Goal: Task Accomplishment & Management: Manage account settings

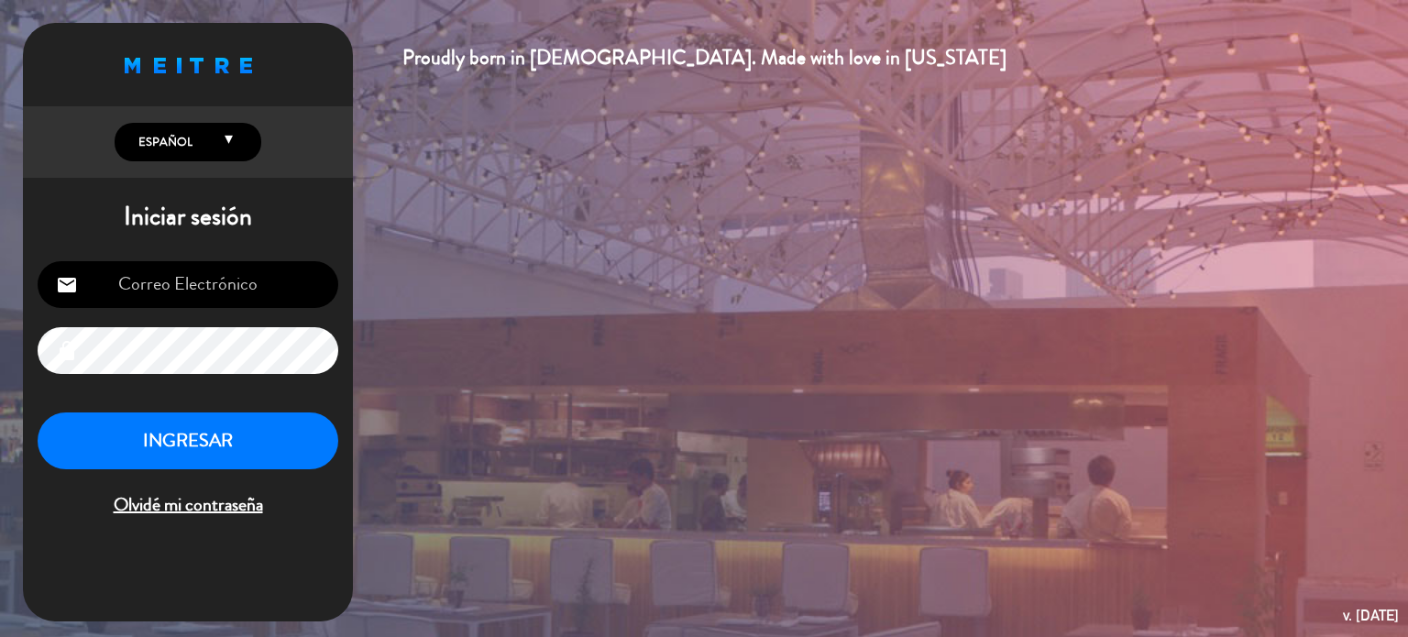
type input "[EMAIL_ADDRESS][DOMAIN_NAME]"
click at [279, 430] on button "INGRESAR" at bounding box center [188, 441] width 301 height 58
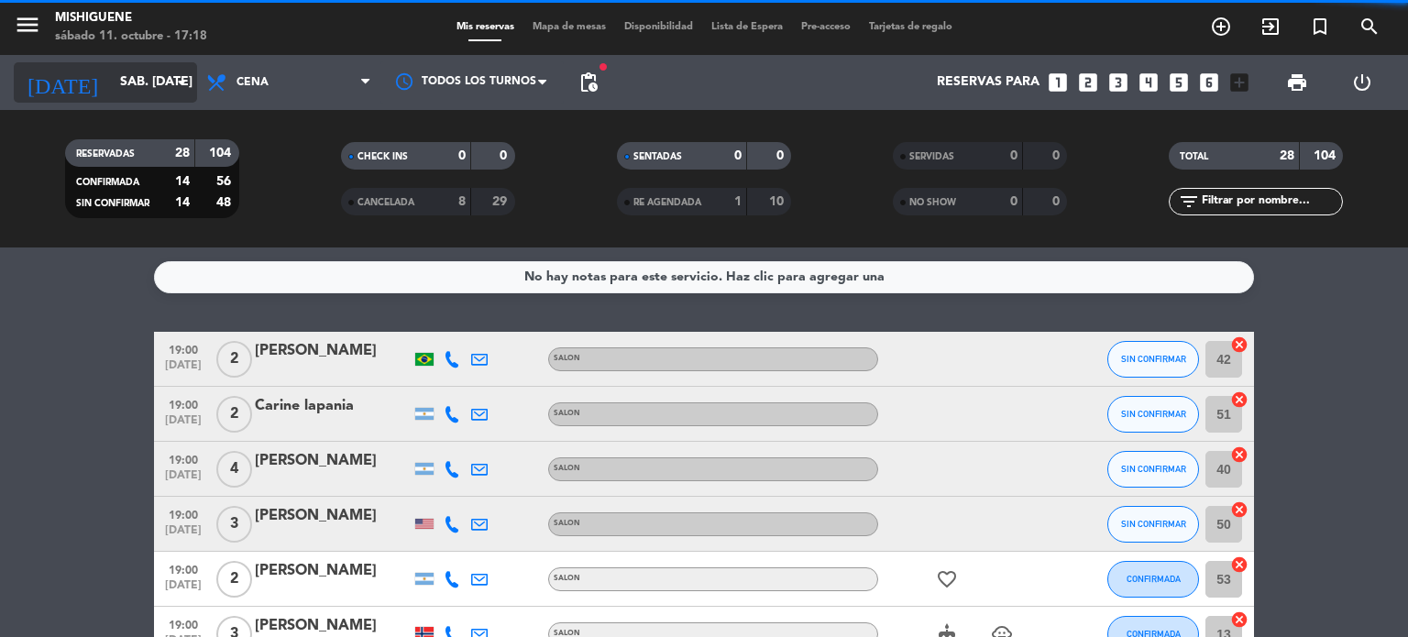
click at [189, 69] on input "sáb. [DATE]" at bounding box center [198, 82] width 174 height 33
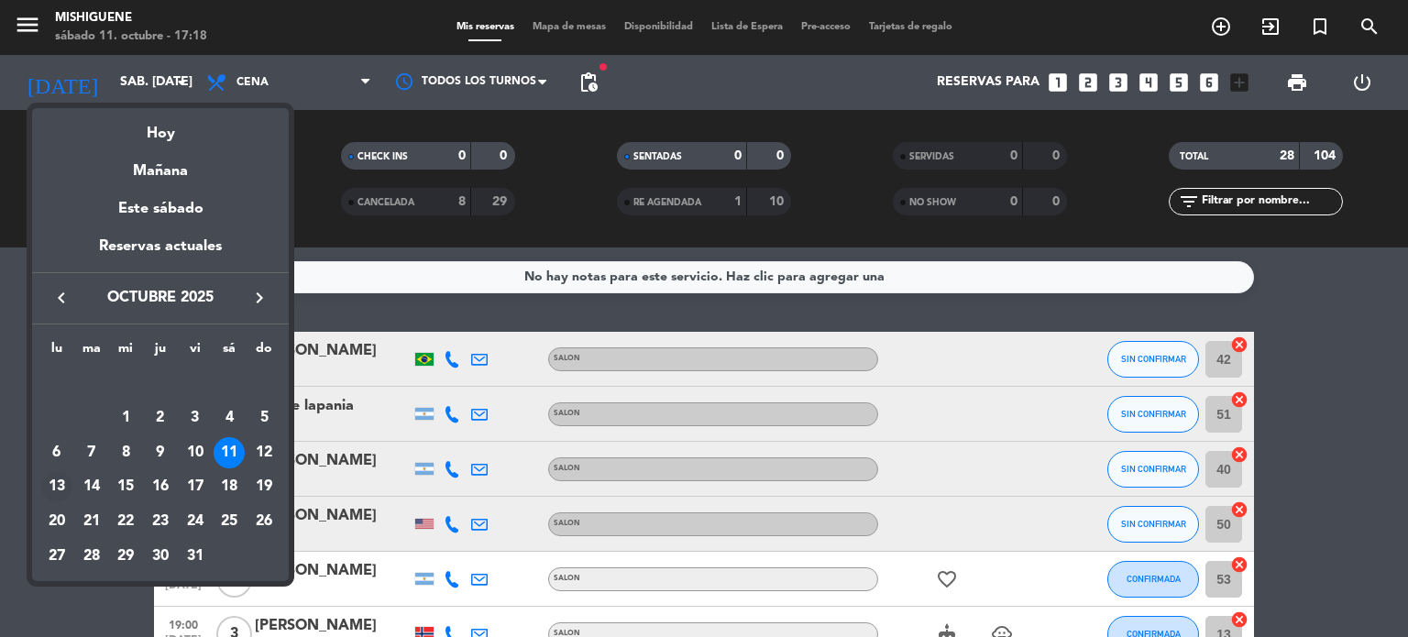
click at [71, 478] on td "13" at bounding box center [56, 486] width 35 height 35
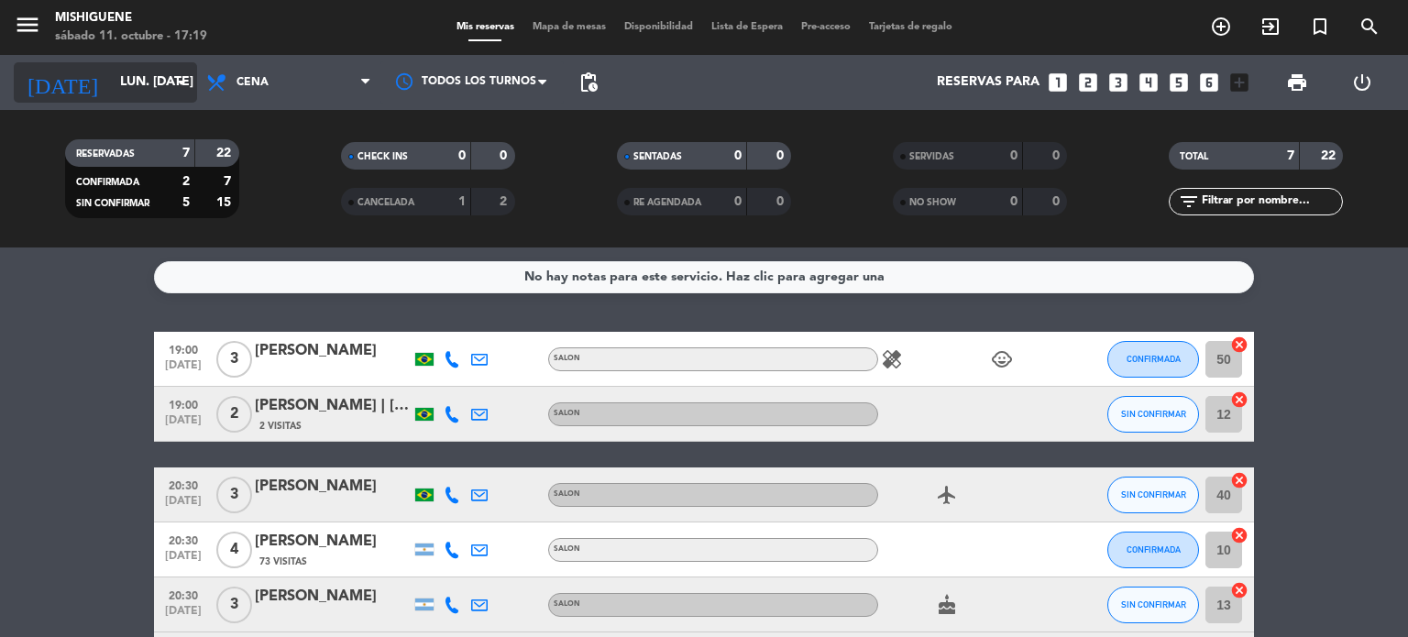
click at [139, 82] on input "lun. [DATE]" at bounding box center [198, 82] width 174 height 33
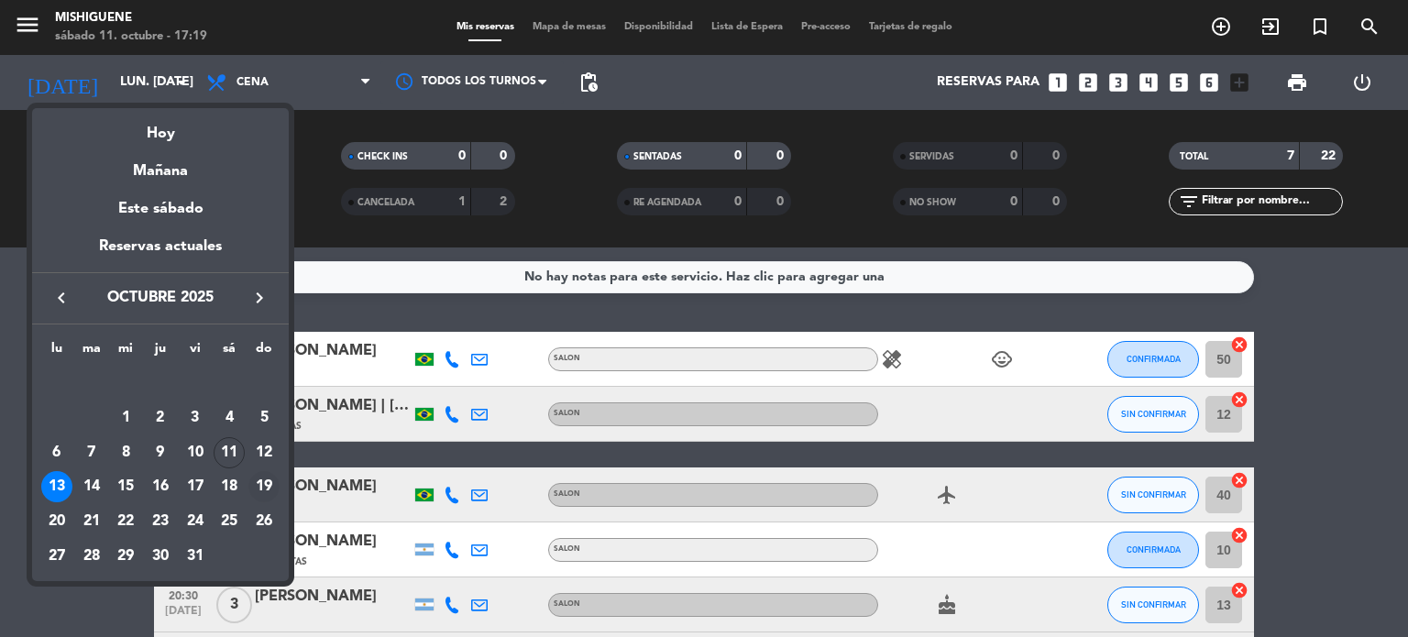
click at [258, 484] on div "19" at bounding box center [263, 486] width 31 height 31
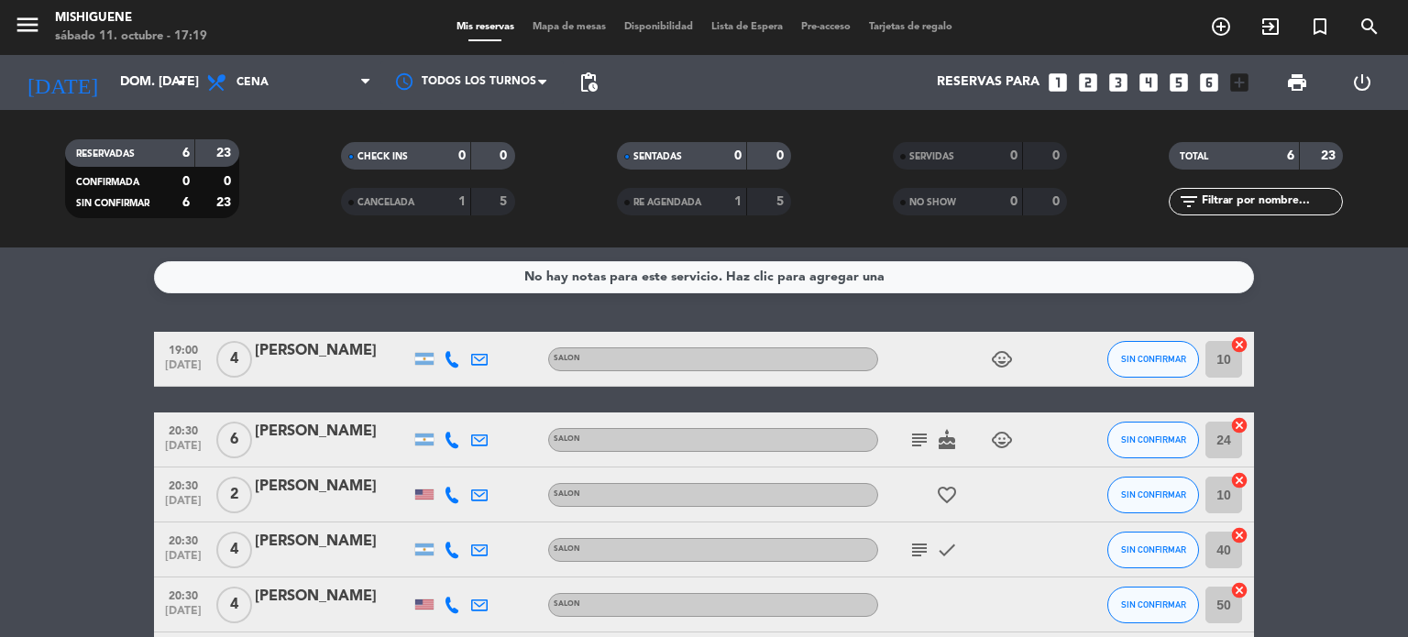
click at [921, 442] on icon "subject" at bounding box center [919, 440] width 22 height 22
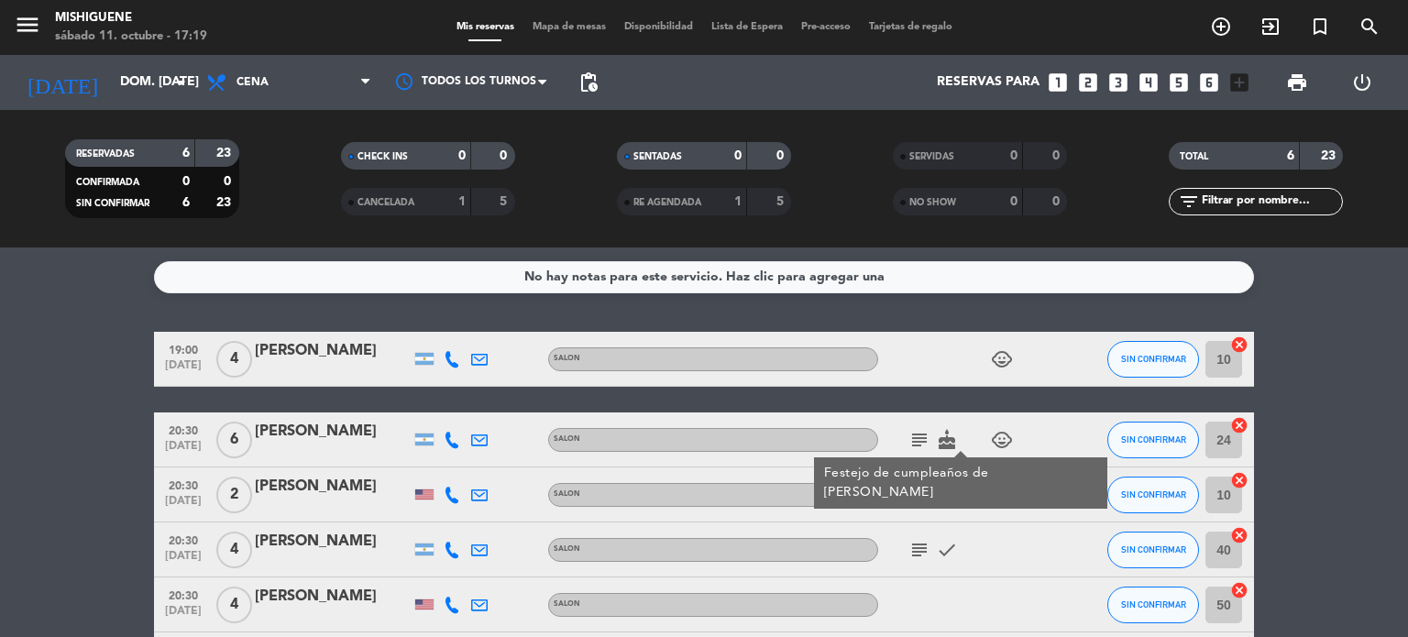
click at [909, 567] on div "subject check" at bounding box center [960, 549] width 165 height 54
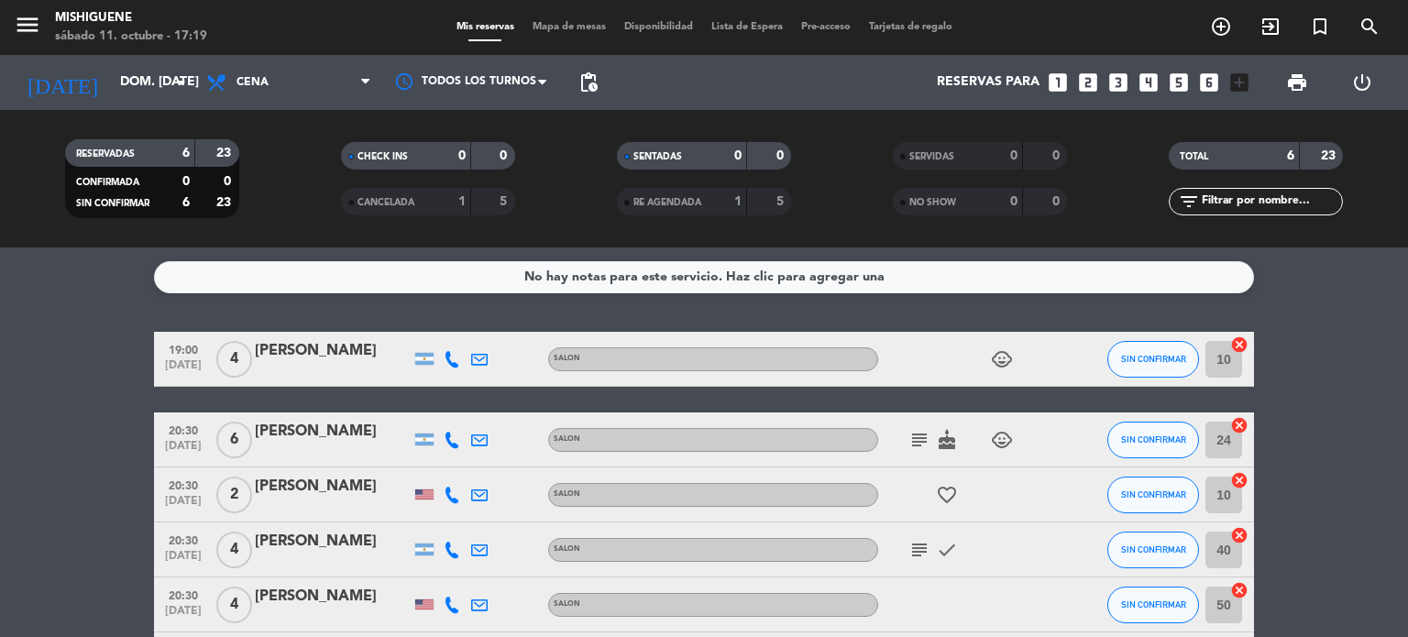
click at [909, 554] on icon "subject" at bounding box center [919, 550] width 22 height 22
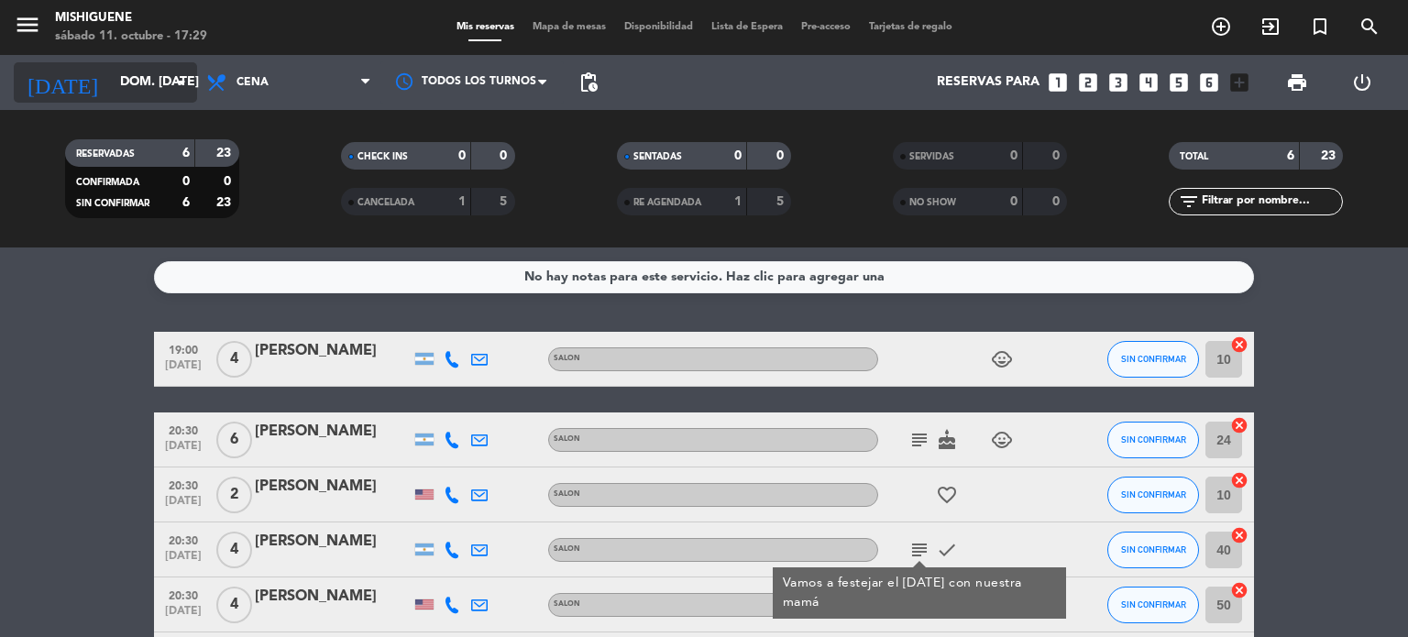
click at [159, 63] on div "[DATE] dom. [DATE] arrow_drop_down" at bounding box center [105, 82] width 183 height 40
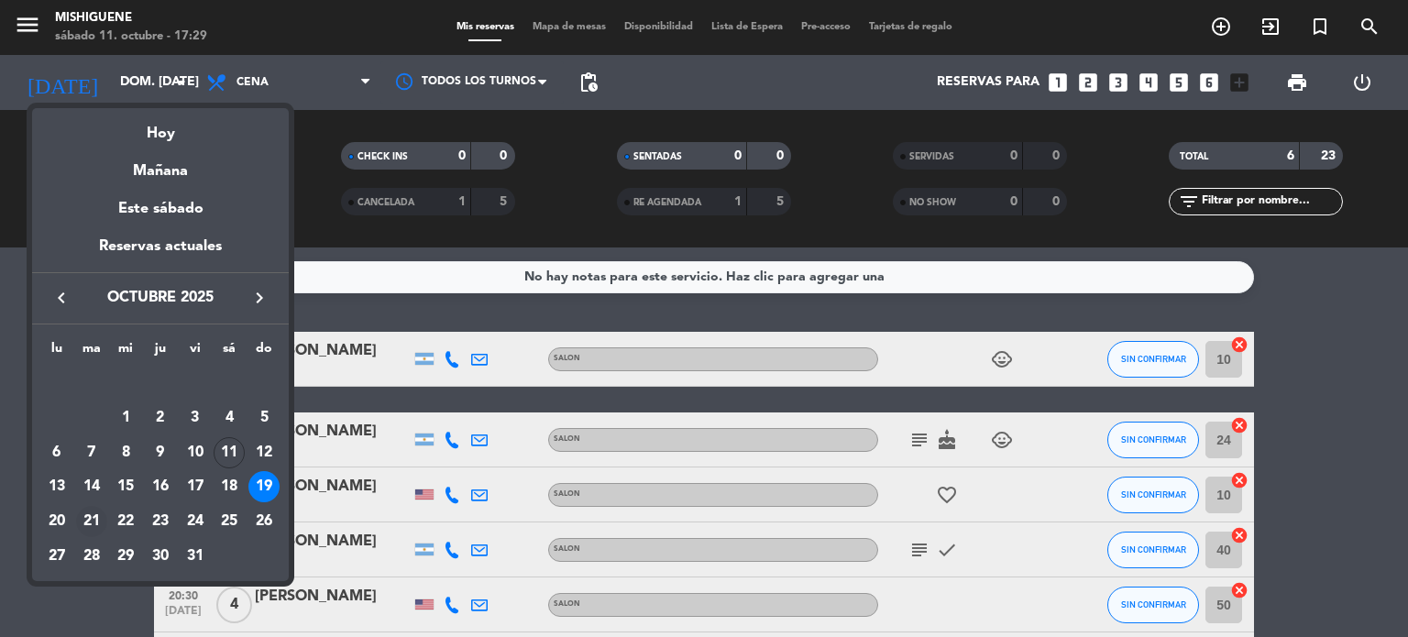
click at [85, 511] on div "21" at bounding box center [91, 521] width 31 height 31
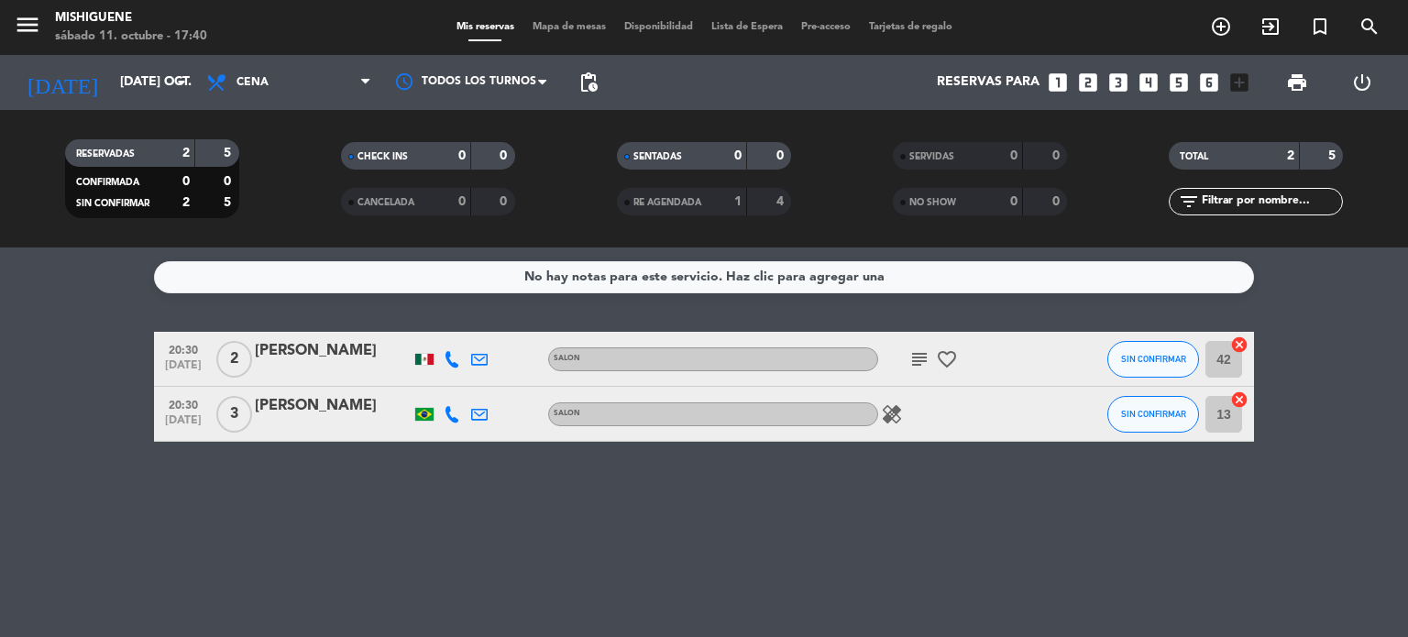
click at [131, 109] on div "[DATE] [DATE] oct. arrow_drop_down" at bounding box center [105, 82] width 183 height 55
click at [128, 102] on div "[DATE] [DATE] oct. arrow_drop_down" at bounding box center [105, 82] width 183 height 40
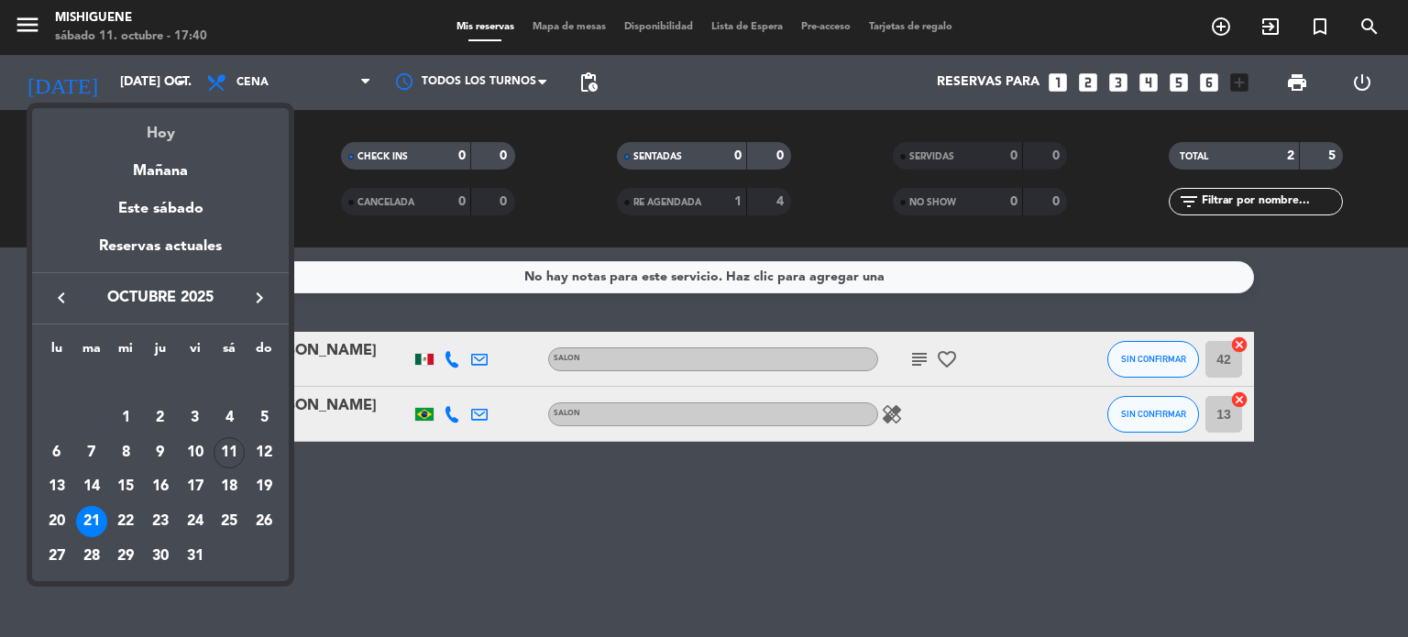
click at [156, 136] on div "Hoy" at bounding box center [160, 127] width 257 height 38
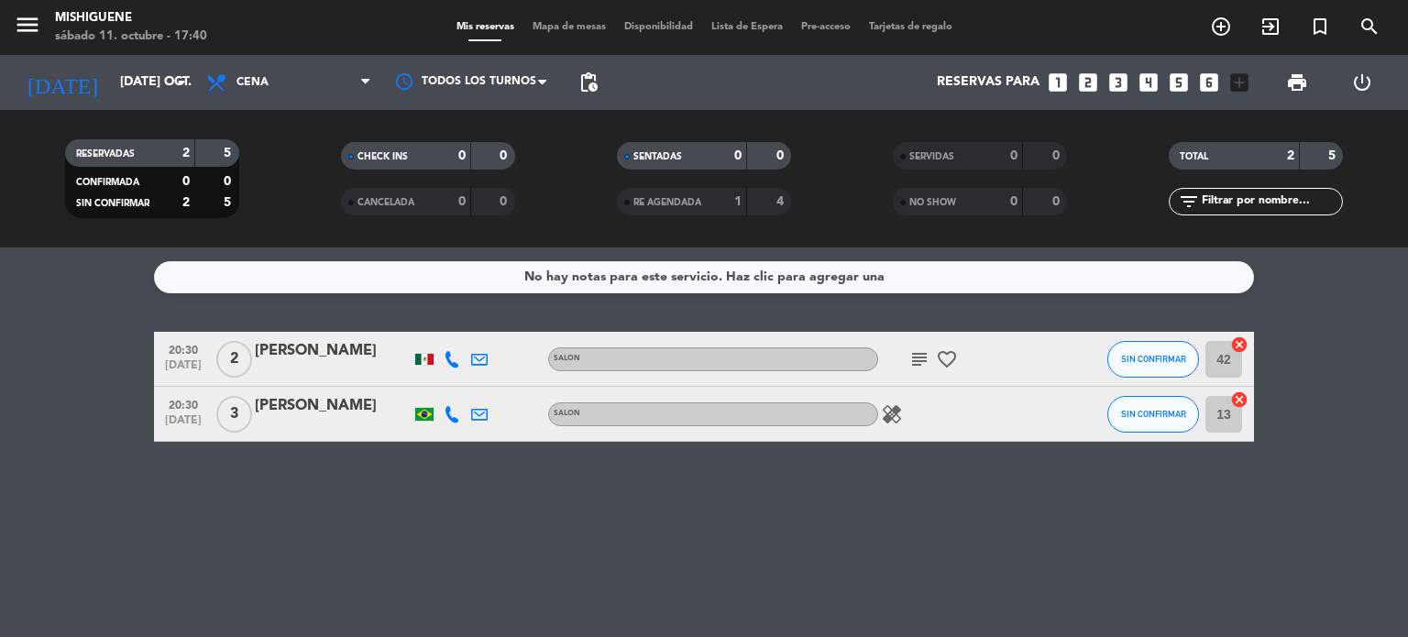
type input "sáb. [DATE]"
click at [915, 361] on icon "subject" at bounding box center [919, 359] width 22 height 22
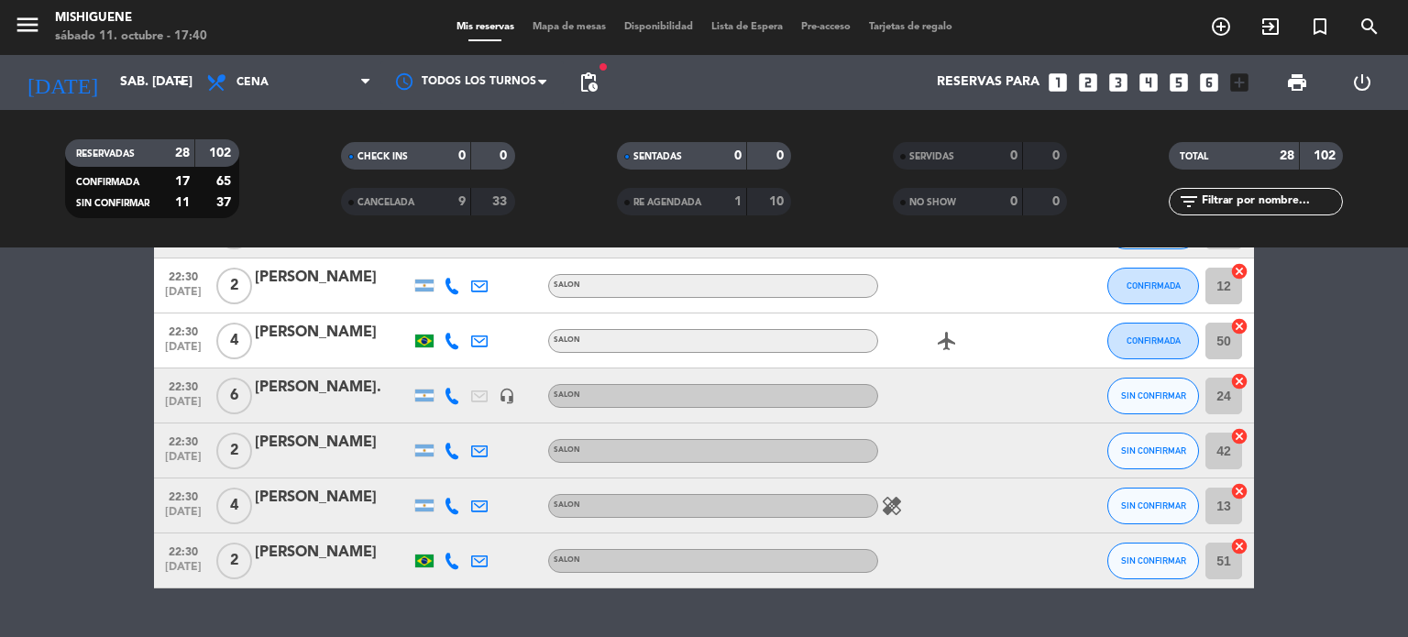
scroll to position [1377, 0]
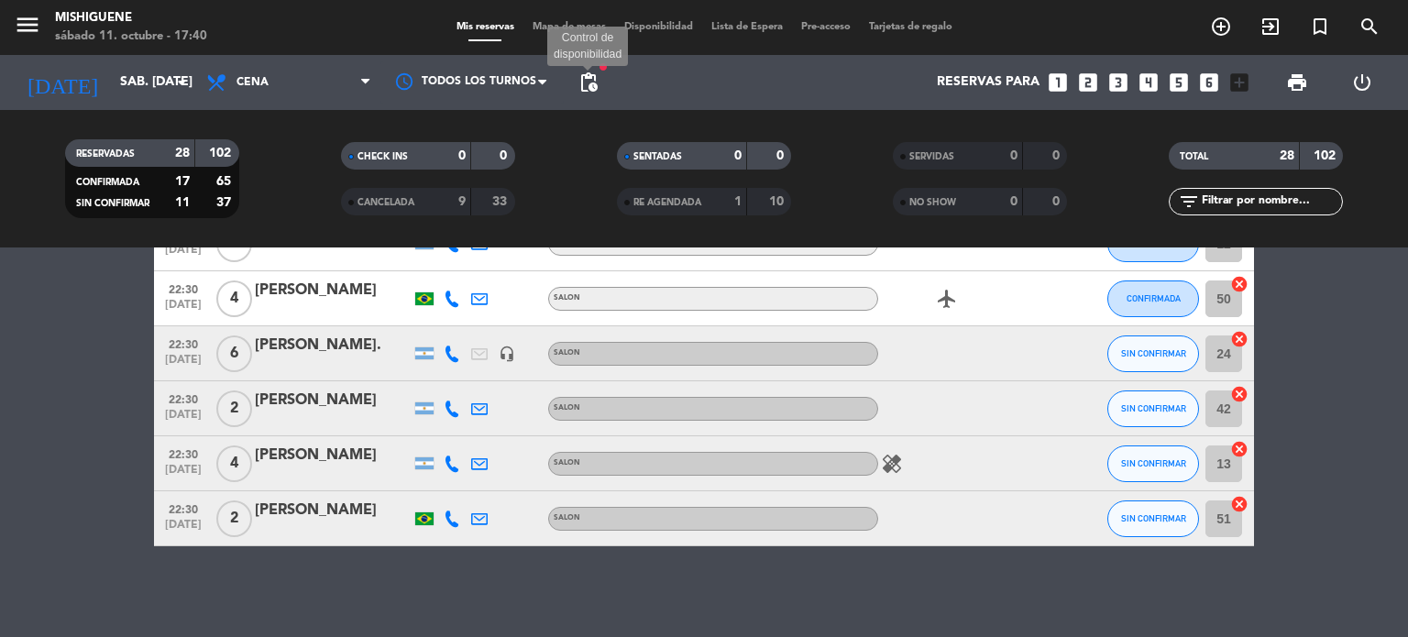
click at [598, 76] on span "pending_actions" at bounding box center [588, 82] width 22 height 22
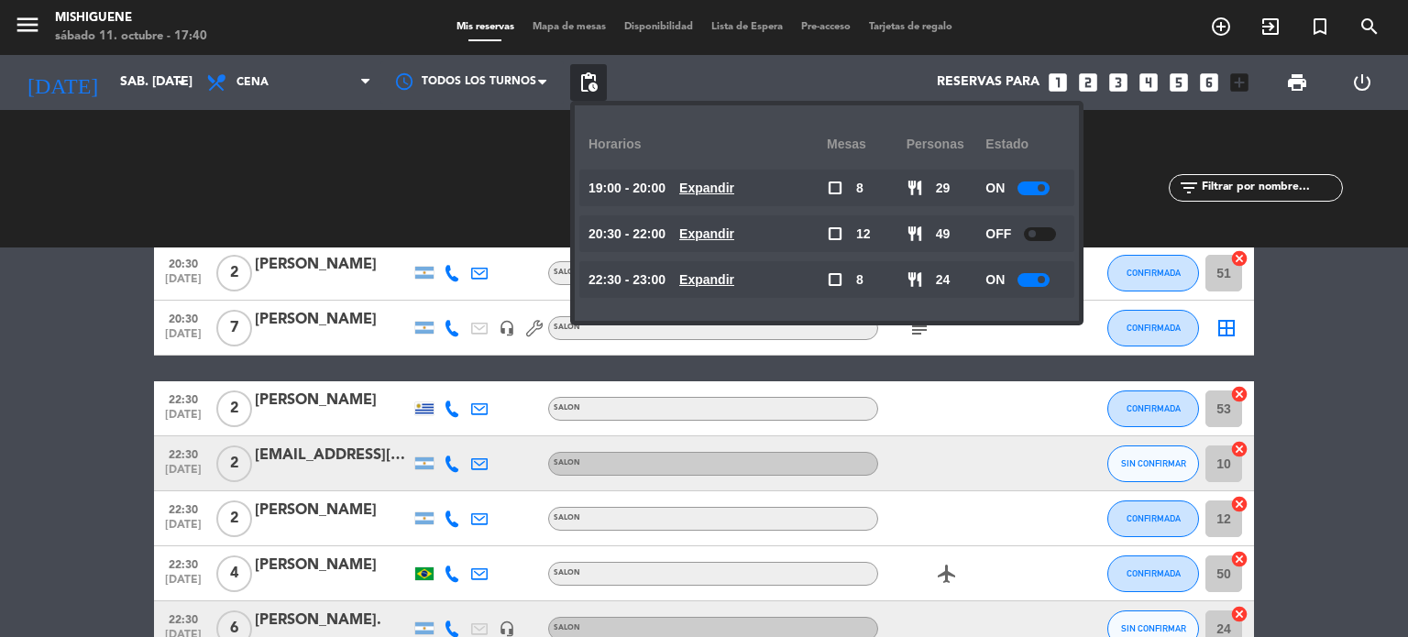
scroll to position [645, 0]
